Goal: Information Seeking & Learning: Learn about a topic

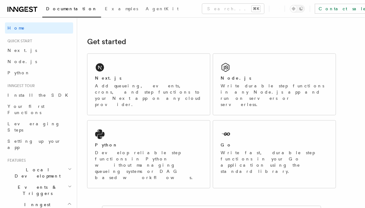
scroll to position [82, 0]
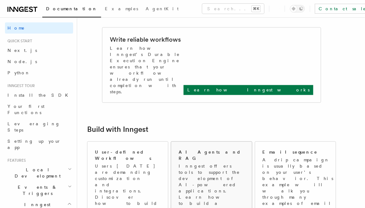
scroll to position [257, 0]
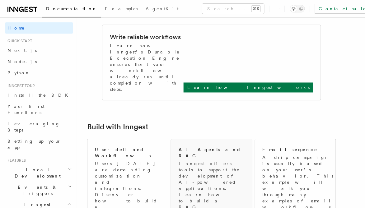
click at [210, 161] on p "Inngest offers tools to support the development of AI-powered applications. Lea…" at bounding box center [212, 192] width 67 height 62
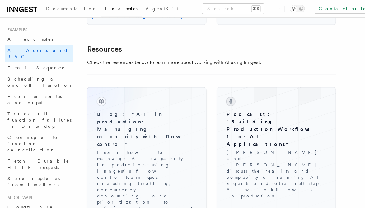
scroll to position [862, 0]
